Goal: Use online tool/utility: Utilize a website feature to perform a specific function

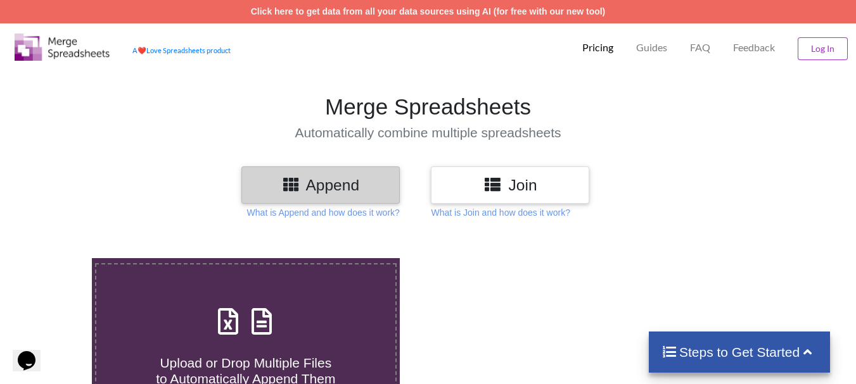
click at [345, 179] on h3 "Append" at bounding box center [320, 185] width 139 height 18
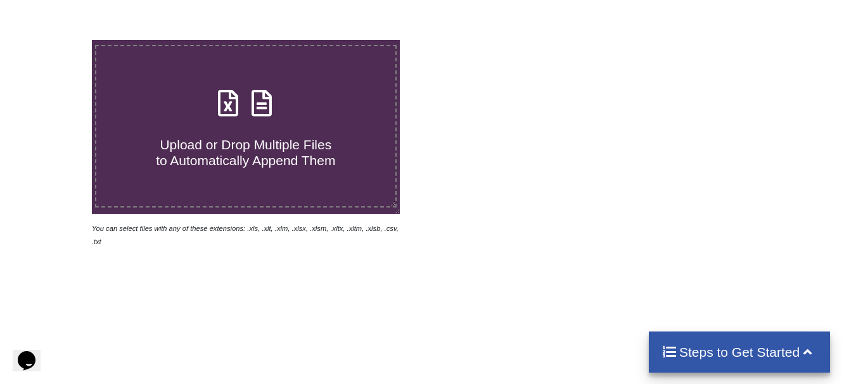
scroll to position [253, 0]
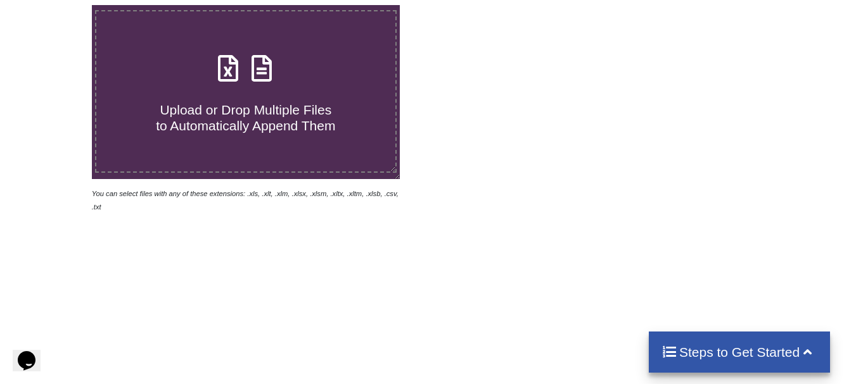
click at [247, 104] on span "Upload or Drop Multiple Files to Automatically Append Them" at bounding box center [245, 118] width 179 height 30
click at [57, 5] on input "Upload or Drop Multiple Files to Automatically Append Them" at bounding box center [57, 5] width 0 height 0
type input "C:\fakepath\12400015.xlsx"
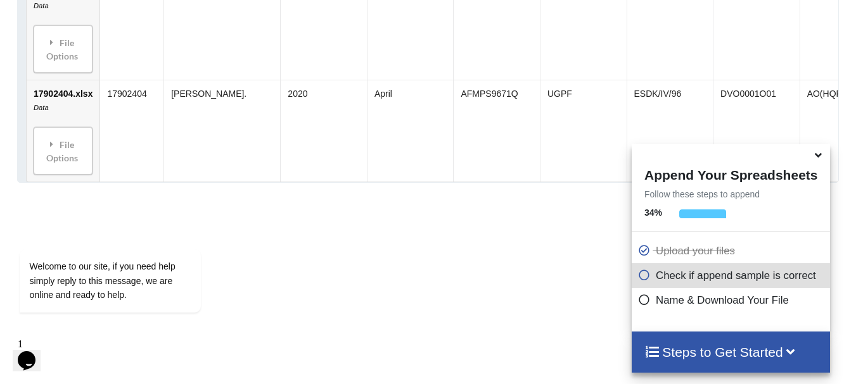
scroll to position [1900, 0]
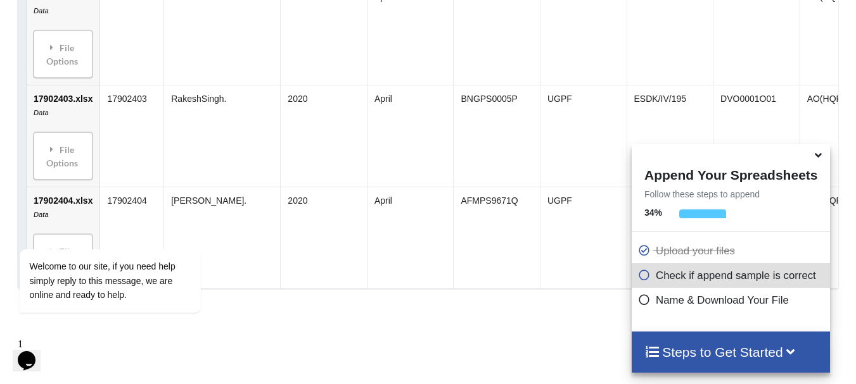
scroll to position [1774, 0]
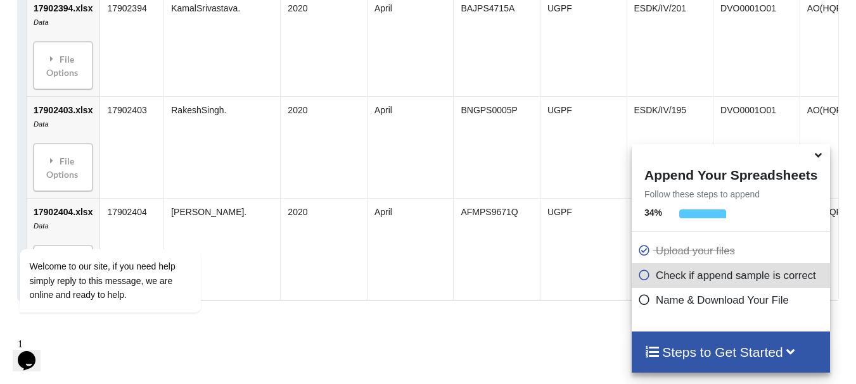
click at [640, 279] on icon at bounding box center [644, 273] width 13 height 11
click at [641, 277] on icon at bounding box center [644, 273] width 13 height 11
click at [684, 353] on h4 "Steps to Get Started" at bounding box center [730, 353] width 173 height 16
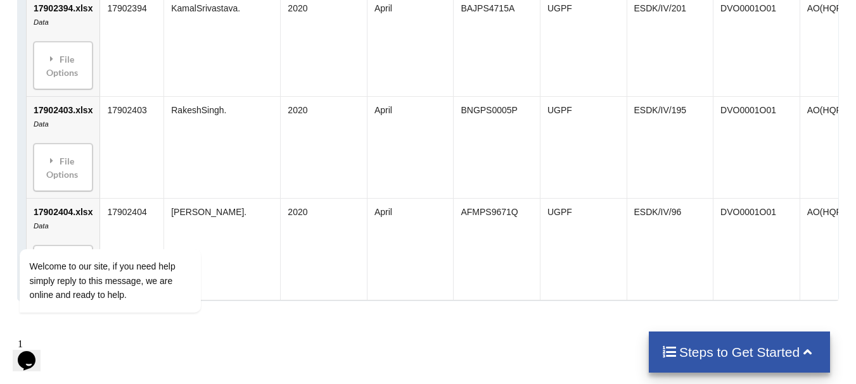
click at [700, 226] on td "ESDK/IV/96" at bounding box center [669, 249] width 87 height 102
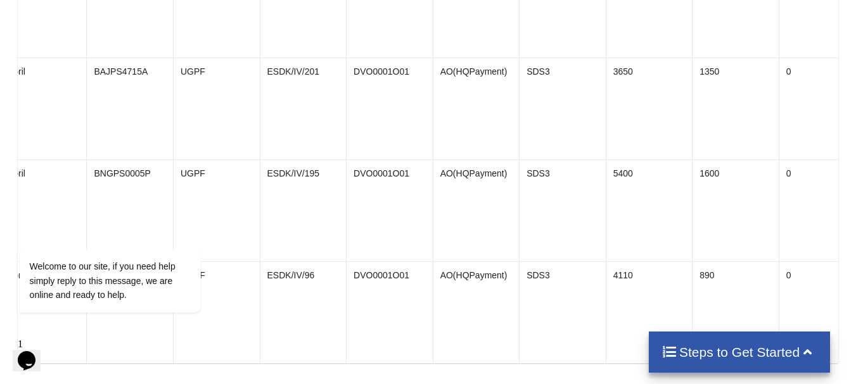
scroll to position [1964, 0]
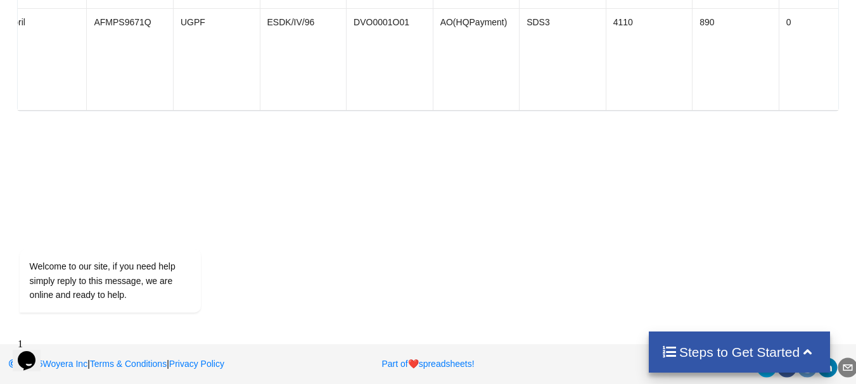
click at [780, 354] on h4 "Steps to Get Started" at bounding box center [739, 353] width 156 height 16
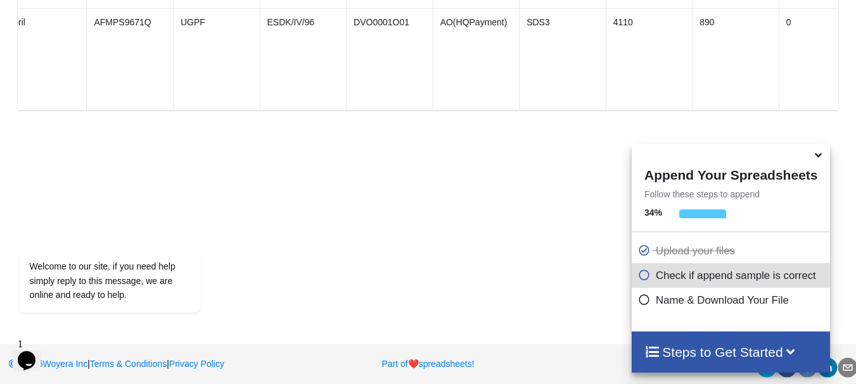
click at [642, 301] on icon at bounding box center [644, 298] width 13 height 11
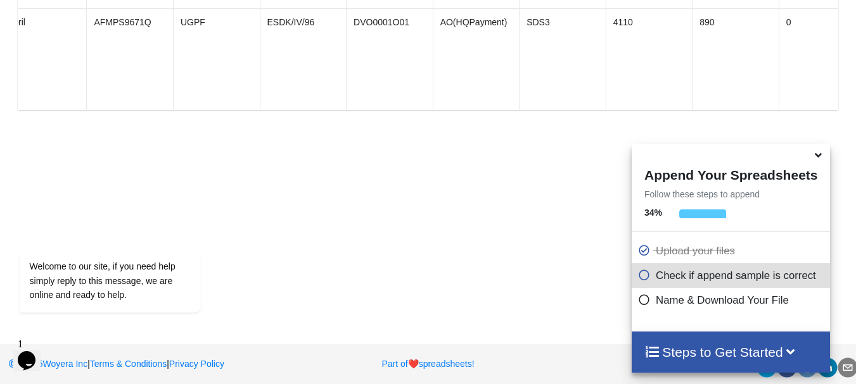
click at [642, 301] on icon at bounding box center [644, 298] width 13 height 11
click at [798, 354] on icon at bounding box center [791, 351] width 16 height 13
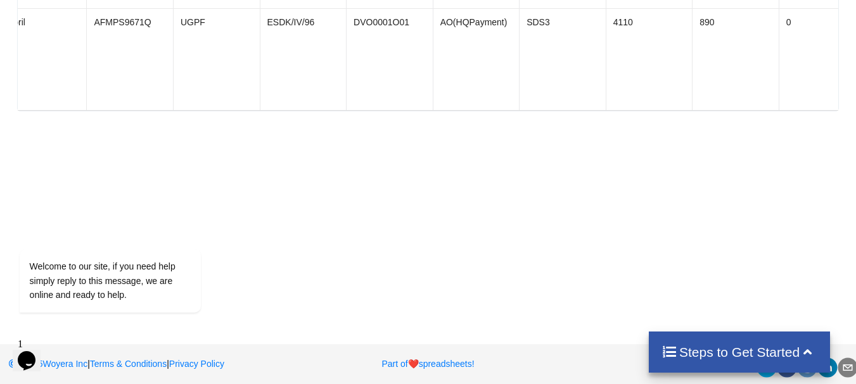
click at [801, 353] on icon at bounding box center [807, 351] width 16 height 13
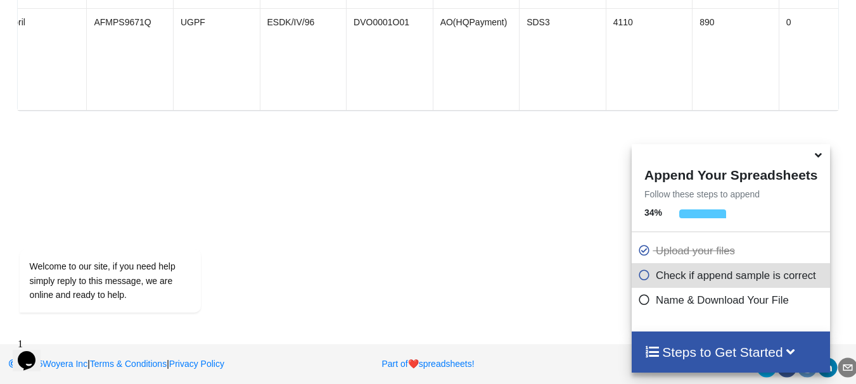
click at [818, 157] on icon at bounding box center [817, 153] width 13 height 11
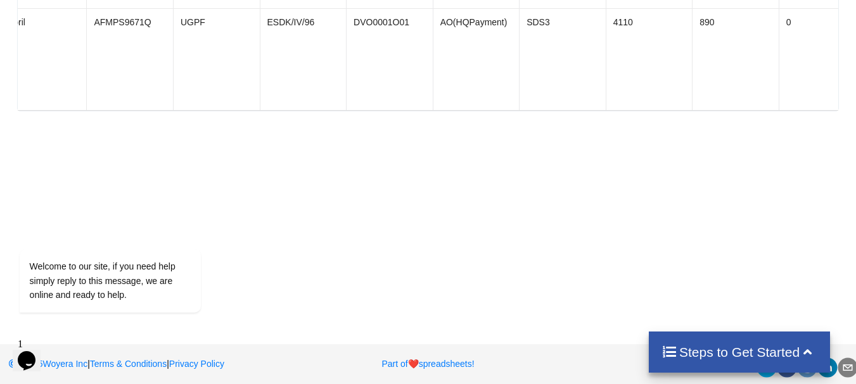
click at [807, 353] on icon at bounding box center [807, 351] width 16 height 13
